Goal: Transaction & Acquisition: Purchase product/service

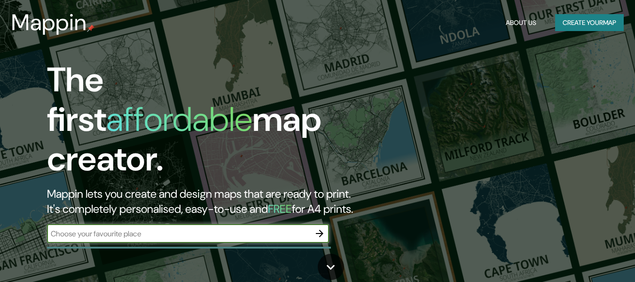
click at [595, 24] on button "Create your map" at bounding box center [589, 22] width 69 height 17
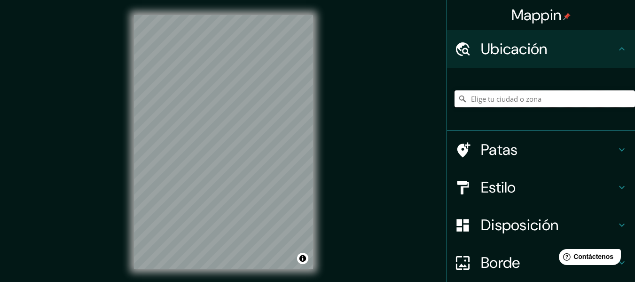
click at [496, 94] on input "Elige tu ciudad o zona" at bounding box center [545, 98] width 181 height 17
type input "v"
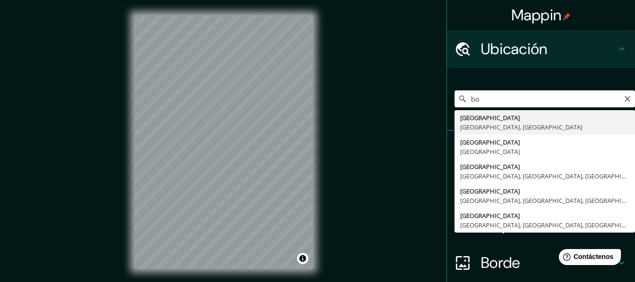
type input "b"
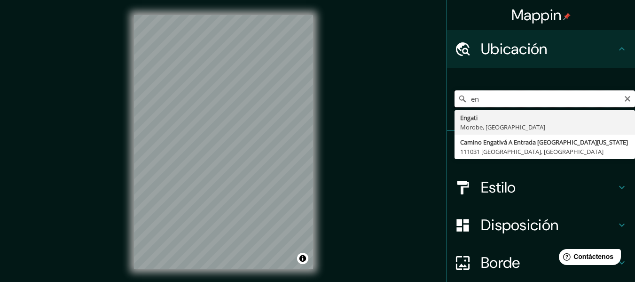
type input "e"
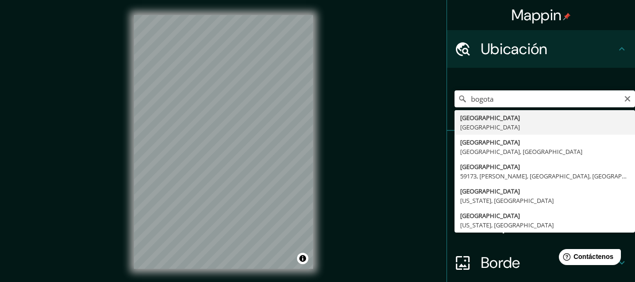
type input "[GEOGRAPHIC_DATA], [GEOGRAPHIC_DATA]"
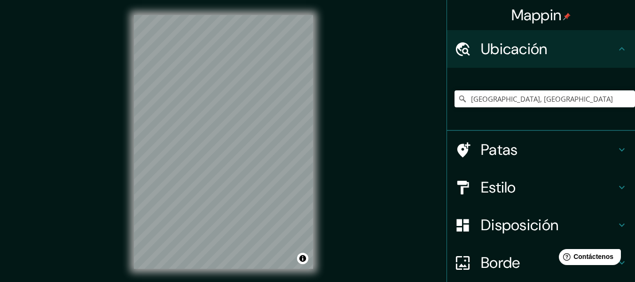
click at [512, 142] on h4 "Patas" at bounding box center [548, 149] width 135 height 19
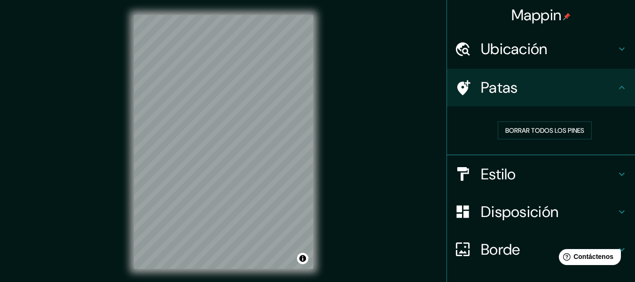
click at [525, 57] on font "Ubicación" at bounding box center [514, 49] width 67 height 20
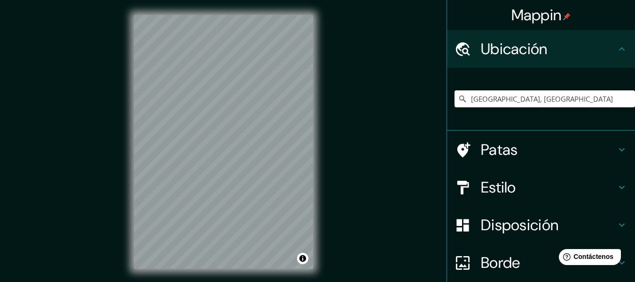
scroll to position [47, 0]
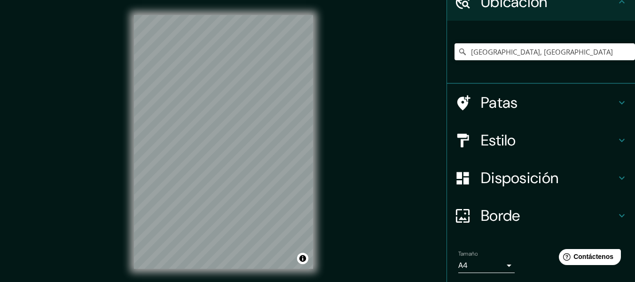
click at [507, 186] on font "Disposición" at bounding box center [520, 178] width 78 height 20
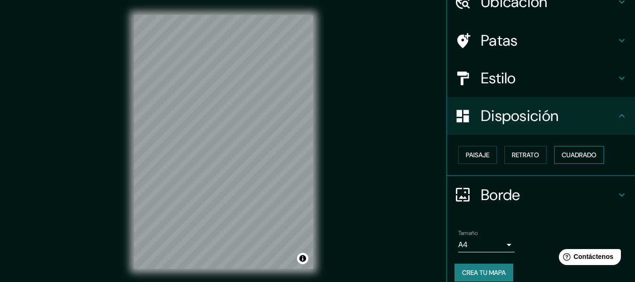
click at [563, 157] on font "Cuadrado" at bounding box center [579, 154] width 35 height 8
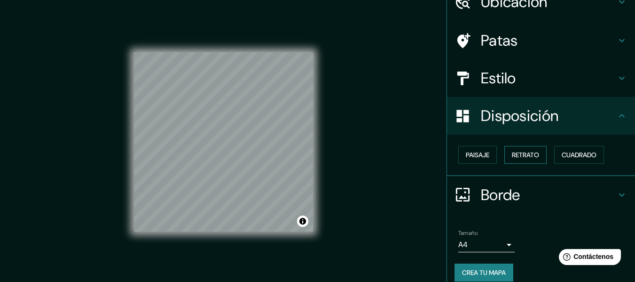
click at [538, 156] on button "Retrato" at bounding box center [526, 155] width 42 height 18
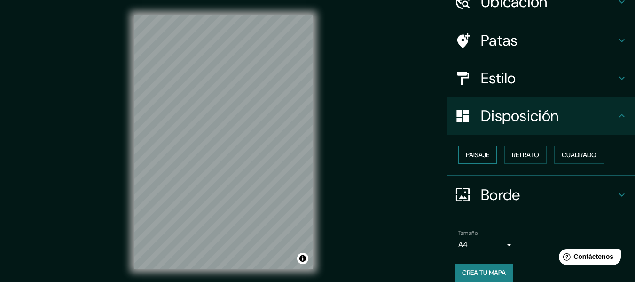
click at [478, 155] on font "Paisaje" at bounding box center [478, 154] width 24 height 8
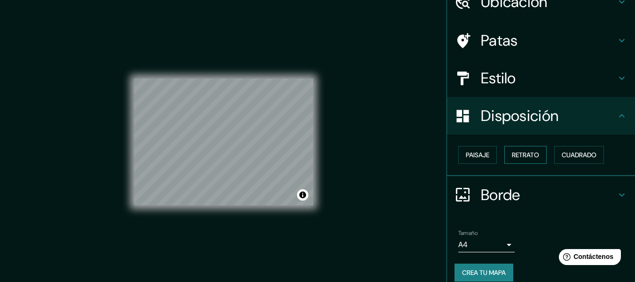
click at [505, 155] on button "Retrato" at bounding box center [526, 155] width 42 height 18
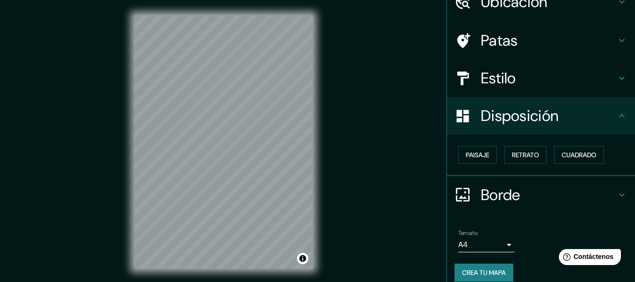
click at [494, 247] on body "Mappin Ubicación [GEOGRAPHIC_DATA], [GEOGRAPHIC_DATA] Patas Estilo Disposición …" at bounding box center [317, 141] width 635 height 282
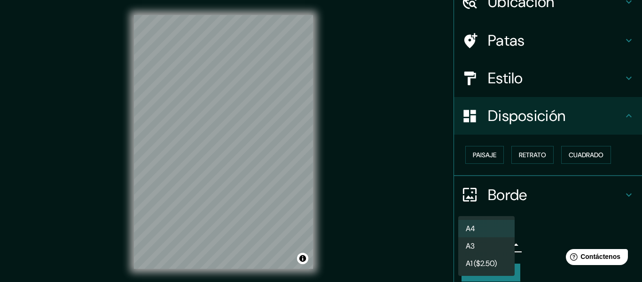
click at [485, 241] on li "A3" at bounding box center [487, 245] width 56 height 17
click at [485, 240] on body "Mappin Ubicación [GEOGRAPHIC_DATA], [GEOGRAPHIC_DATA] Patas Estilo Disposición …" at bounding box center [321, 141] width 642 height 282
click at [489, 222] on li "A4" at bounding box center [487, 228] width 56 height 17
type input "single"
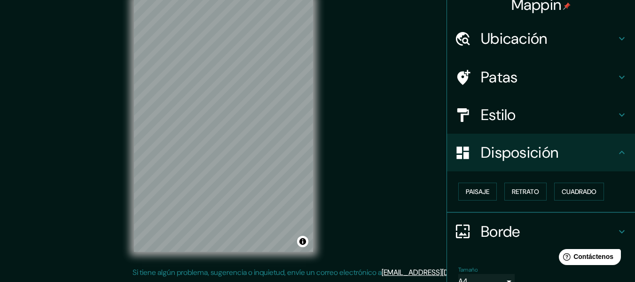
scroll to position [0, 0]
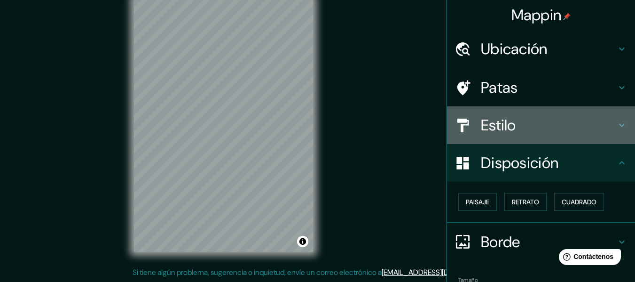
click at [517, 132] on h4 "Estilo" at bounding box center [548, 125] width 135 height 19
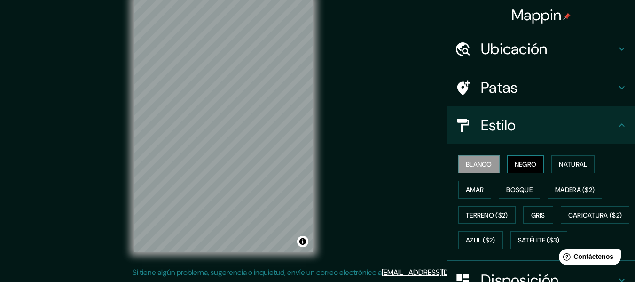
click at [518, 162] on font "Negro" at bounding box center [526, 164] width 22 height 8
click at [573, 166] on font "Natural" at bounding box center [573, 164] width 28 height 8
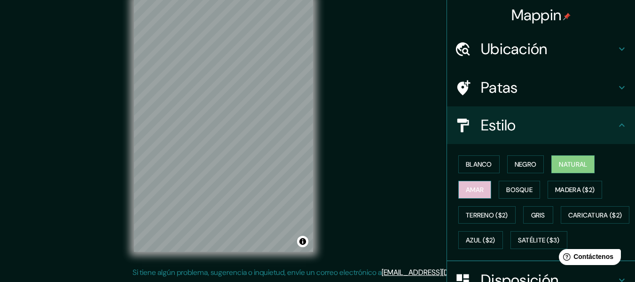
click at [476, 197] on button "Amar" at bounding box center [475, 190] width 33 height 18
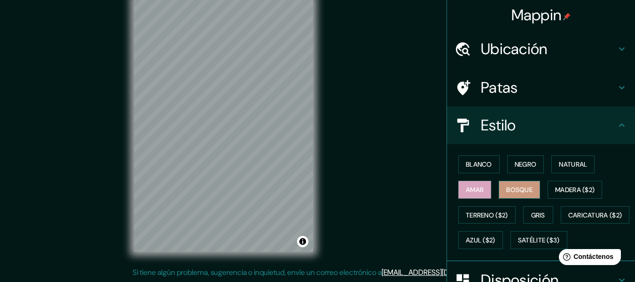
click at [513, 185] on font "Bosque" at bounding box center [520, 189] width 26 height 8
click at [539, 217] on font "Gris" at bounding box center [538, 215] width 14 height 8
click at [525, 194] on font "Bosque" at bounding box center [520, 189] width 26 height 12
click at [518, 246] on font "Satélite ($3)" at bounding box center [539, 240] width 42 height 12
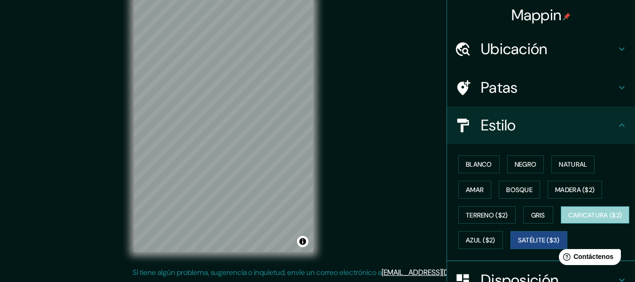
click at [569, 219] on font "Caricatura ($2)" at bounding box center [596, 215] width 54 height 8
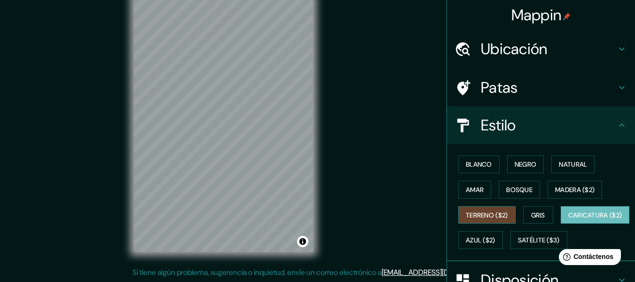
click at [491, 213] on font "Terreno ($2)" at bounding box center [487, 215] width 42 height 8
click at [490, 176] on div "Blanco Negro Natural Amar Bosque Madera ($2) Terreno ($2) Gris Caricatura ($2) …" at bounding box center [545, 201] width 181 height 101
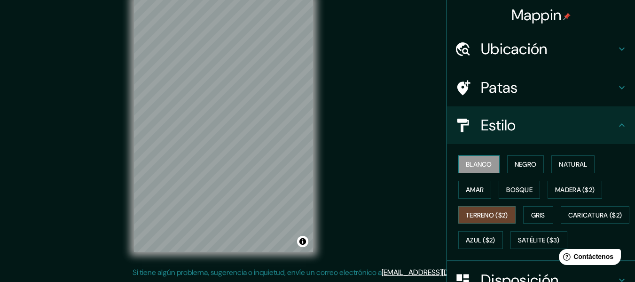
click at [475, 166] on font "Blanco" at bounding box center [479, 164] width 26 height 8
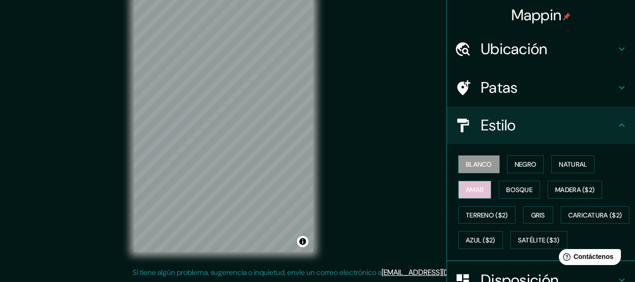
click at [473, 185] on font "Amar" at bounding box center [475, 189] width 18 height 8
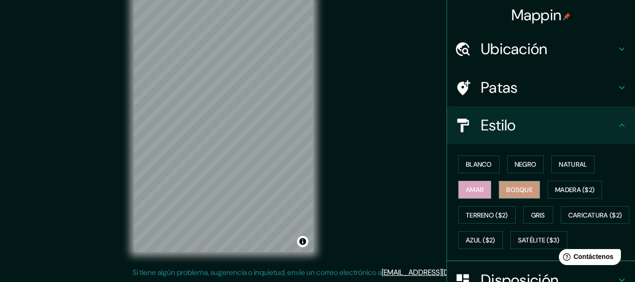
click at [509, 191] on font "Bosque" at bounding box center [520, 189] width 26 height 8
click at [552, 162] on button "Natural" at bounding box center [573, 164] width 43 height 18
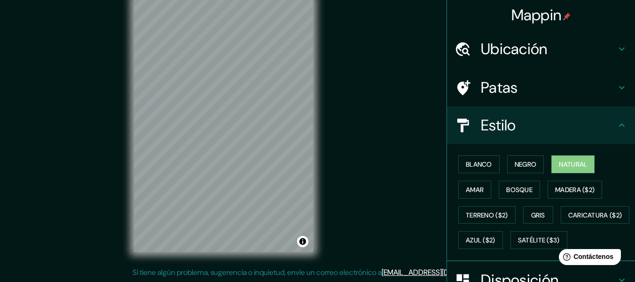
click at [502, 87] on font "Patas" at bounding box center [499, 88] width 37 height 20
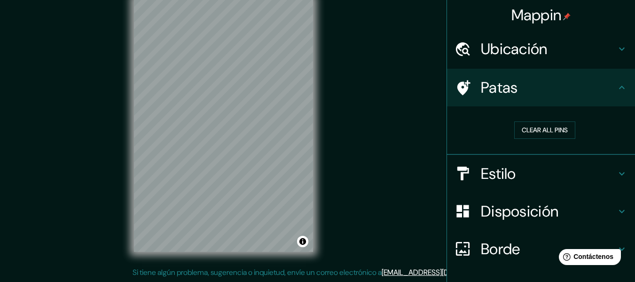
click at [512, 51] on font "Ubicación" at bounding box center [514, 49] width 67 height 20
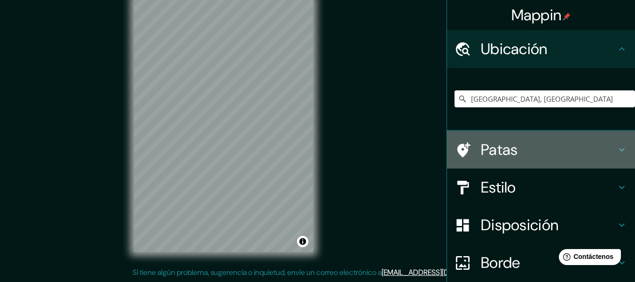
click at [515, 149] on h4 "Patas" at bounding box center [548, 149] width 135 height 19
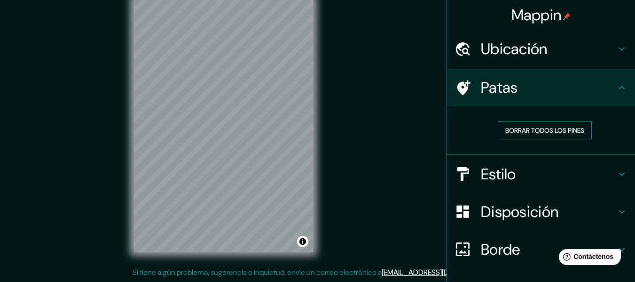
click at [535, 131] on font "Borrar todos los pines" at bounding box center [545, 130] width 79 height 8
click at [529, 132] on font "Borrar todos los pines" at bounding box center [545, 130] width 79 height 8
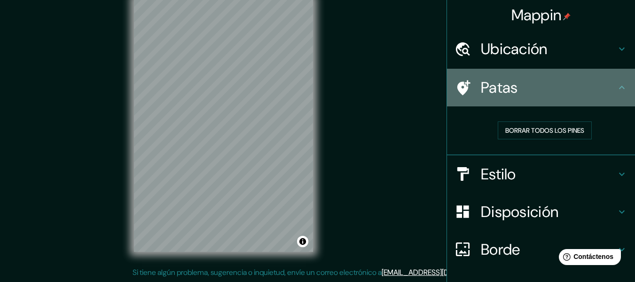
click at [568, 80] on h4 "Patas" at bounding box center [548, 87] width 135 height 19
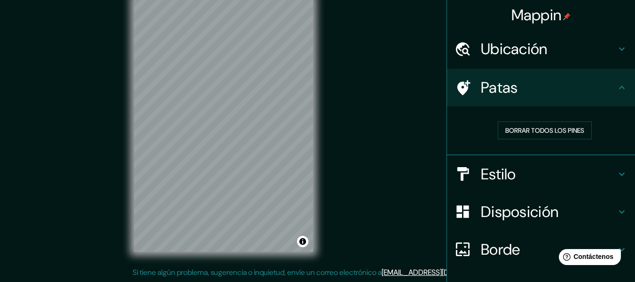
click at [617, 82] on icon at bounding box center [622, 87] width 11 height 11
click at [535, 140] on div "Borrar todos los pines" at bounding box center [545, 130] width 181 height 33
click at [536, 135] on font "Borrar todos los pines" at bounding box center [545, 130] width 79 height 8
click at [519, 44] on font "Ubicación" at bounding box center [514, 49] width 67 height 20
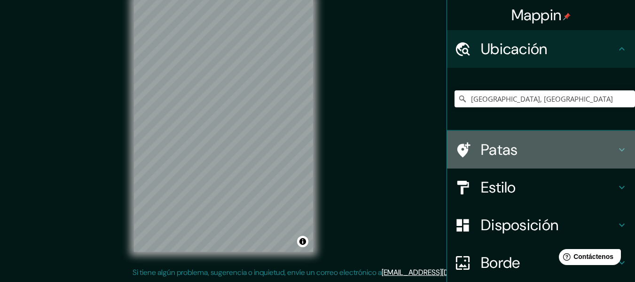
click at [512, 155] on h4 "Patas" at bounding box center [548, 149] width 135 height 19
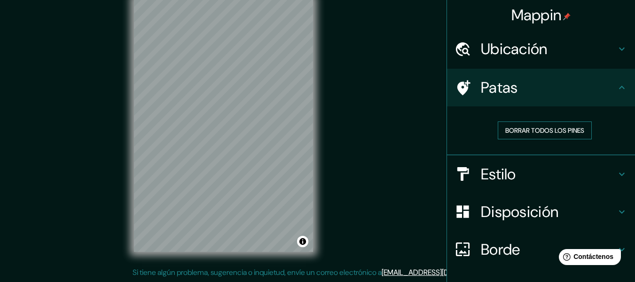
click at [529, 132] on font "Borrar todos los pines" at bounding box center [545, 130] width 79 height 8
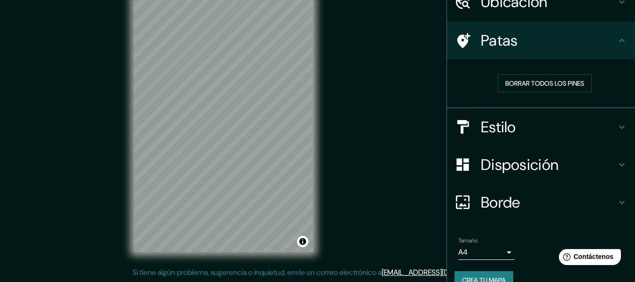
scroll to position [65, 0]
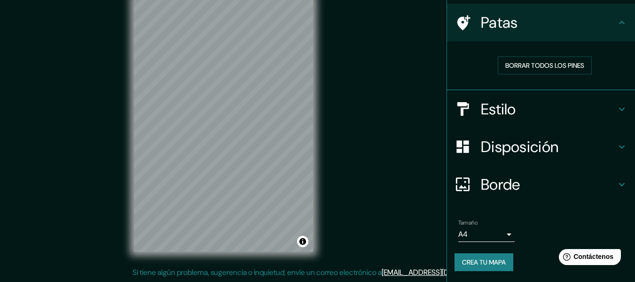
click at [491, 264] on font "Crea tu mapa" at bounding box center [484, 262] width 44 height 8
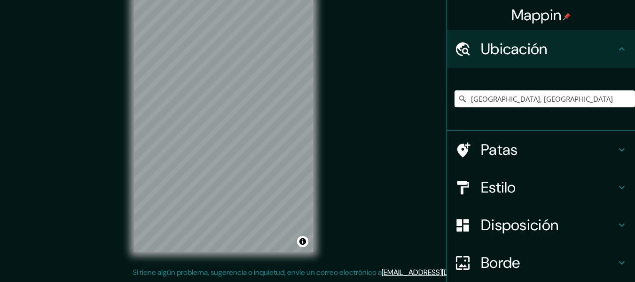
click at [523, 154] on h4 "Patas" at bounding box center [548, 149] width 135 height 19
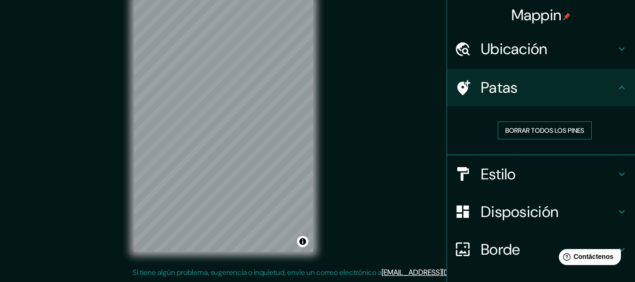
click at [532, 131] on font "Borrar todos los pines" at bounding box center [545, 130] width 79 height 8
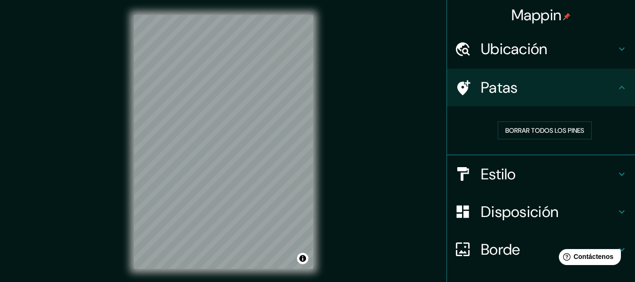
click at [594, 126] on div "Borrar todos los pines" at bounding box center [545, 130] width 166 height 18
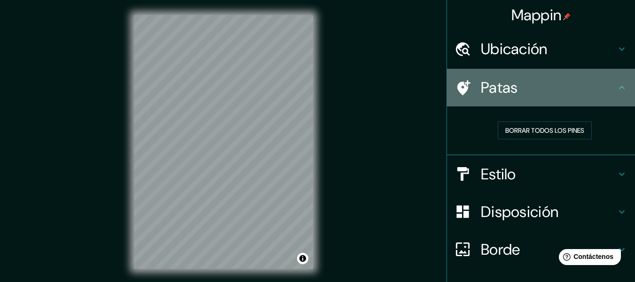
click at [583, 97] on div "Patas" at bounding box center [541, 88] width 188 height 38
